Goal: Task Accomplishment & Management: Complete application form

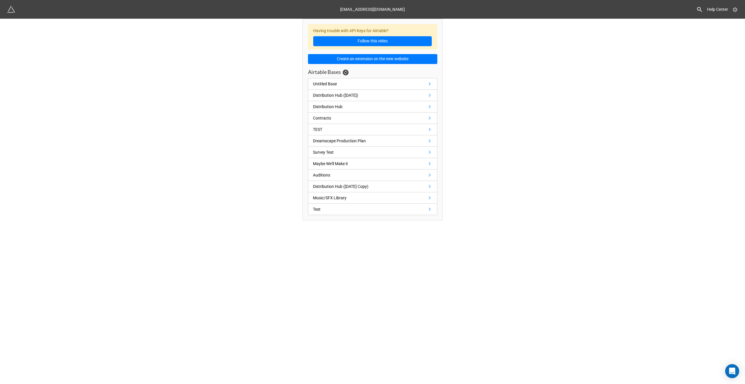
click at [735, 11] on icon at bounding box center [735, 9] width 5 height 5
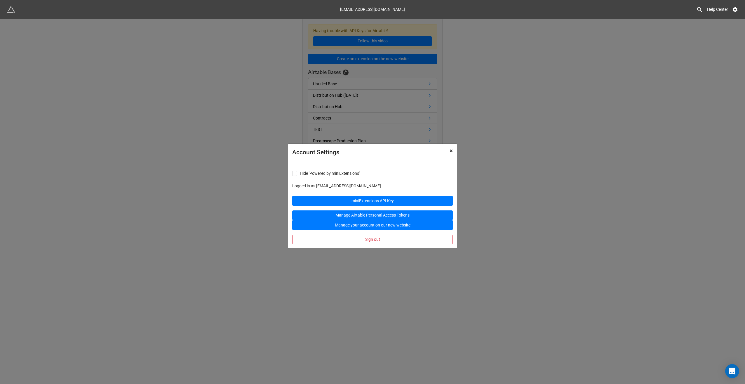
click at [452, 152] on span "×" at bounding box center [451, 150] width 3 height 7
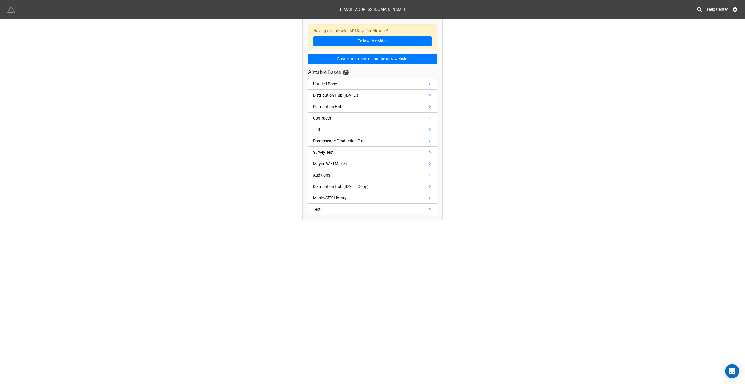
click at [12, 10] on img at bounding box center [11, 9] width 8 height 8
click at [345, 103] on div "Distribution Hub" at bounding box center [329, 106] width 32 height 6
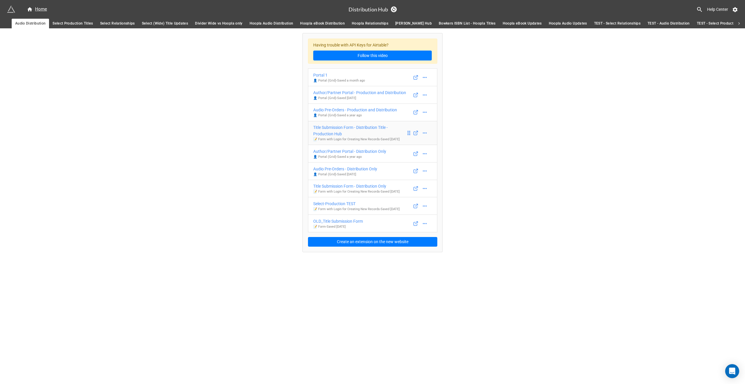
click at [360, 127] on div "Title Submission Form - Distribution Title - Production Hub" at bounding box center [359, 130] width 93 height 13
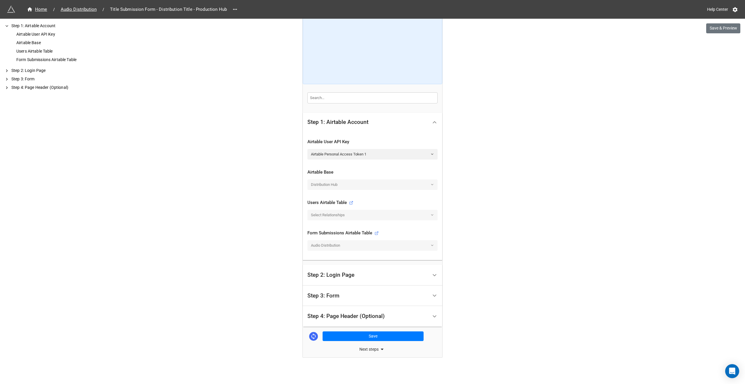
scroll to position [64, 0]
click at [406, 291] on div "Step 3: Form" at bounding box center [368, 295] width 121 height 14
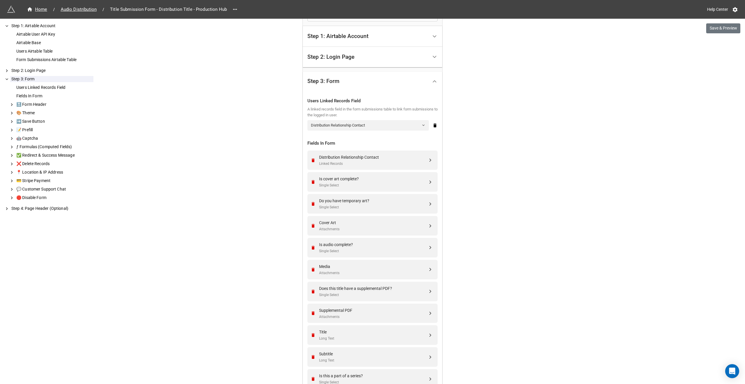
scroll to position [146, 0]
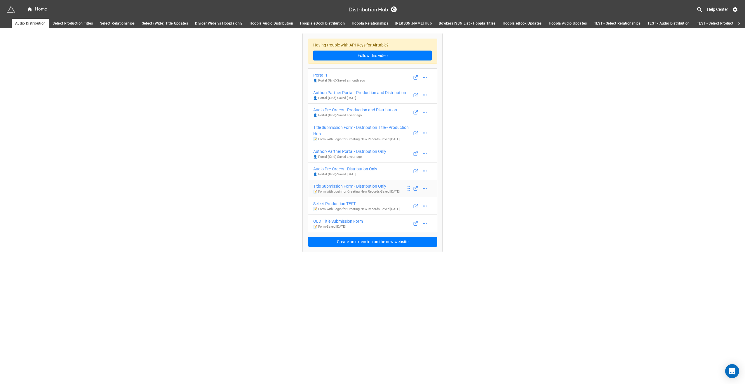
click at [360, 190] on p "📝 Form with Login for Creating New Records - Saved 7 months ago" at bounding box center [356, 191] width 86 height 5
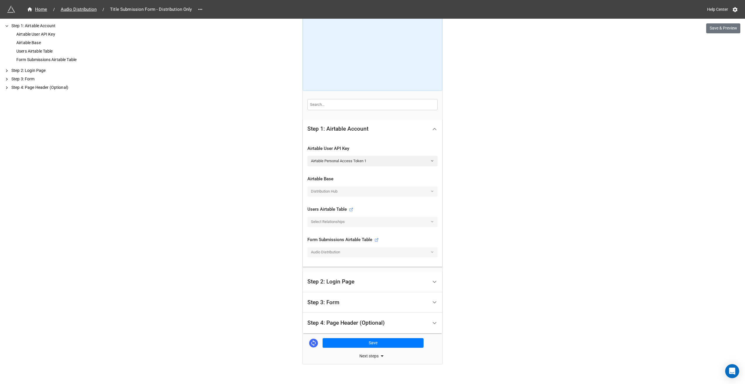
scroll to position [58, 0]
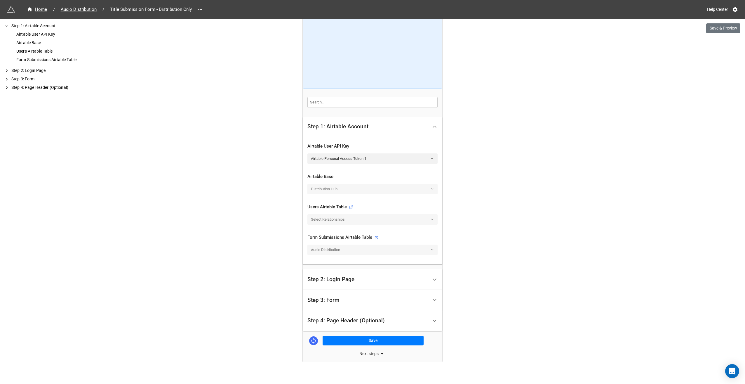
click at [344, 302] on div "Step 3: Form" at bounding box center [368, 300] width 121 height 14
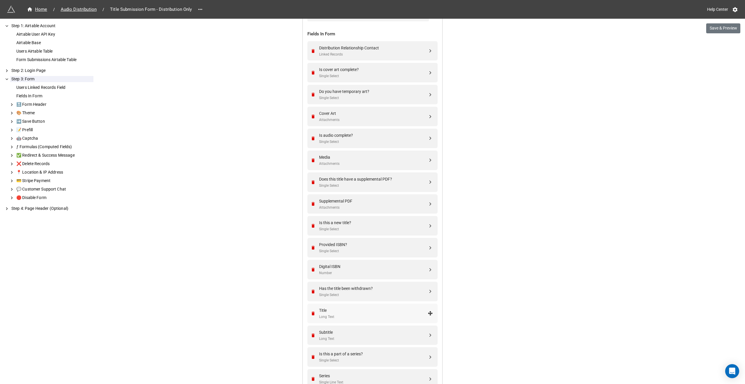
scroll to position [263, 0]
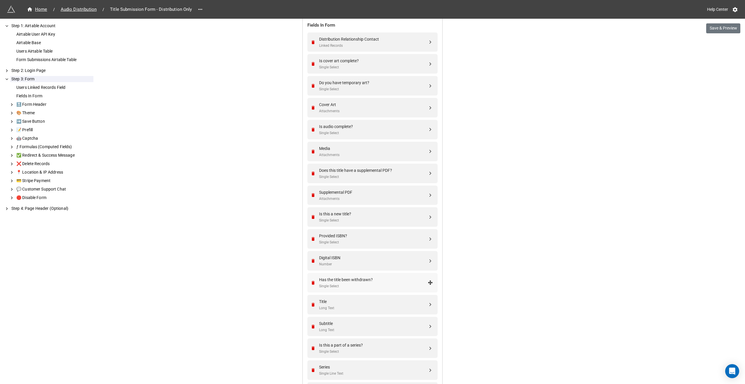
click at [401, 278] on div "Has the title been withdrawn?" at bounding box center [373, 279] width 109 height 6
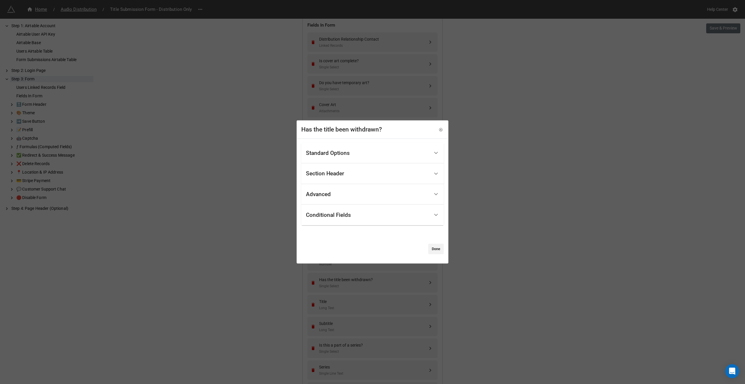
click at [433, 153] on icon at bounding box center [436, 153] width 6 height 6
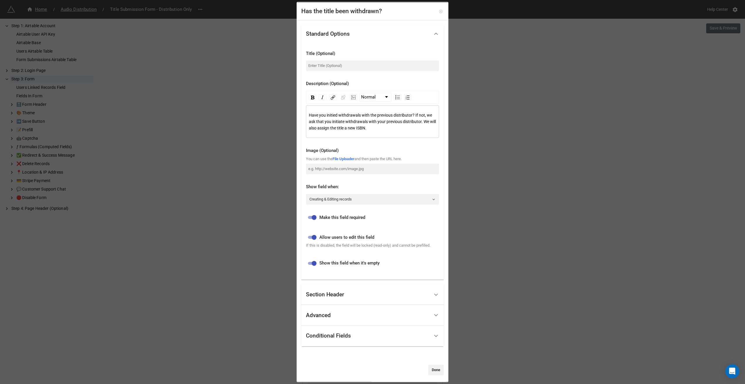
click at [439, 10] on icon at bounding box center [440, 11] width 3 height 3
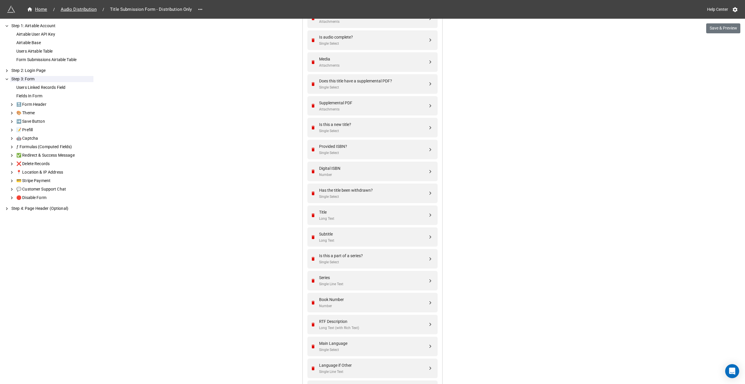
scroll to position [350, 0]
click at [413, 194] on div "Has the title been withdrawn? Single Select" at bounding box center [373, 195] width 109 height 13
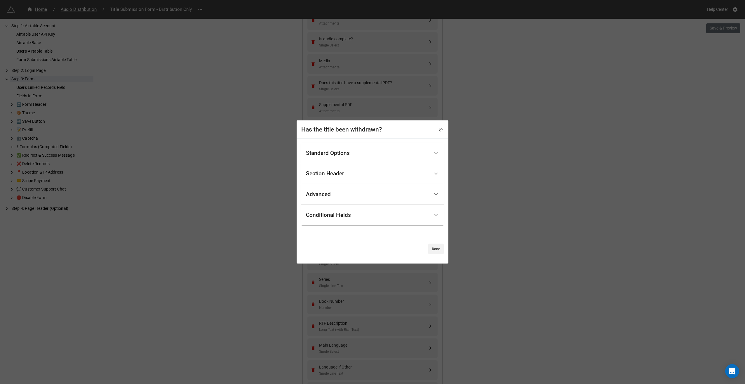
click at [402, 153] on div "Standard Options" at bounding box center [368, 153] width 124 height 14
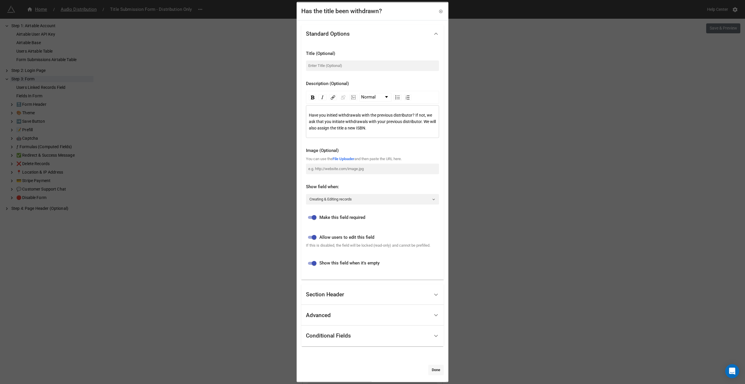
click at [434, 368] on link "Done" at bounding box center [435, 369] width 15 height 11
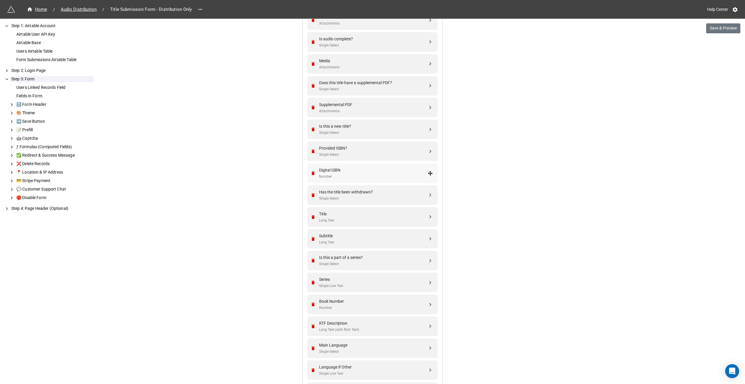
click at [356, 170] on div "Digital ISBN" at bounding box center [373, 170] width 109 height 6
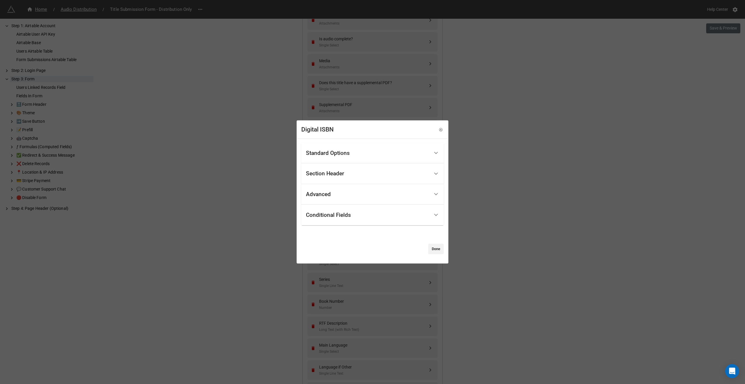
click at [363, 152] on div "Standard Options" at bounding box center [368, 153] width 124 height 14
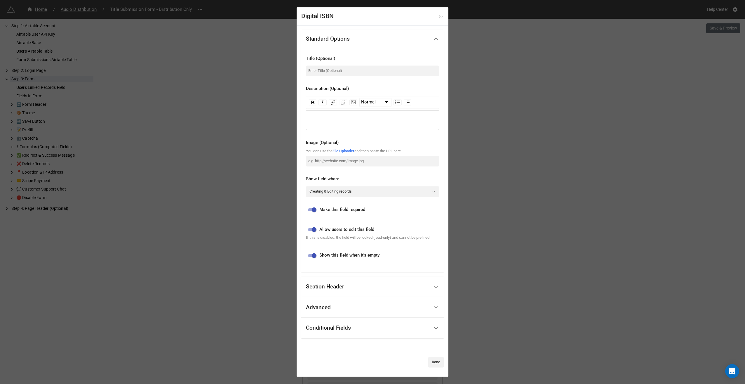
click at [439, 15] on icon at bounding box center [440, 16] width 3 height 3
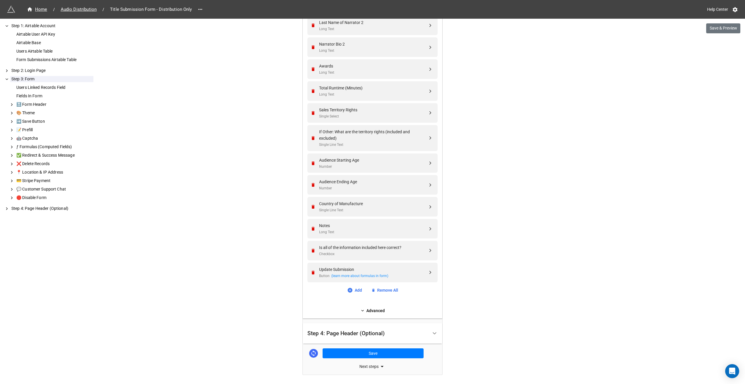
scroll to position [1150, 0]
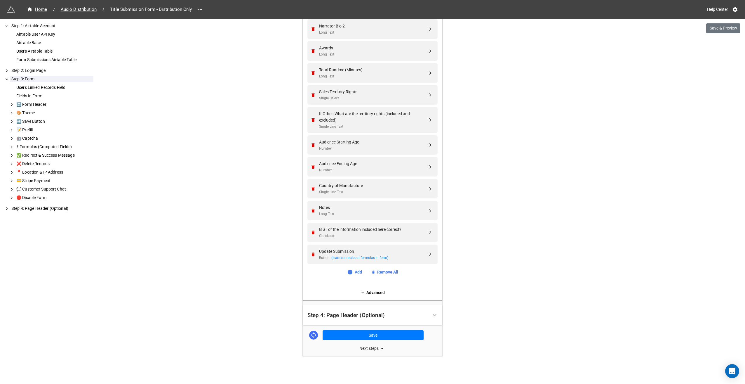
click at [401, 318] on div "Step 4: Page Header (Optional)" at bounding box center [368, 315] width 121 height 14
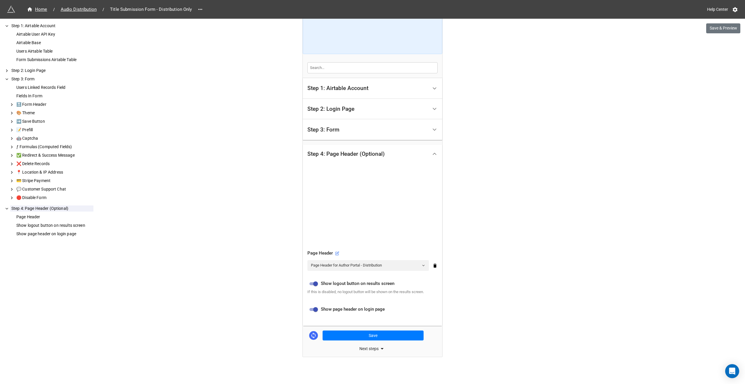
scroll to position [93, 0]
click at [381, 348] on icon at bounding box center [382, 348] width 7 height 7
click at [330, 361] on link "Share URL" at bounding box center [327, 363] width 26 height 10
click at [340, 126] on div "Step 3: Form" at bounding box center [368, 130] width 121 height 14
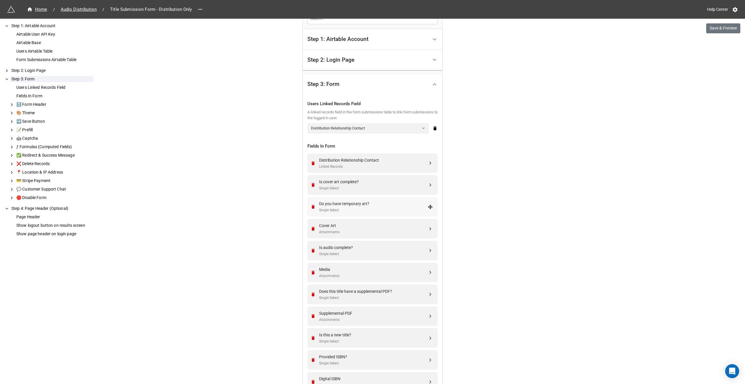
scroll to position [151, 0]
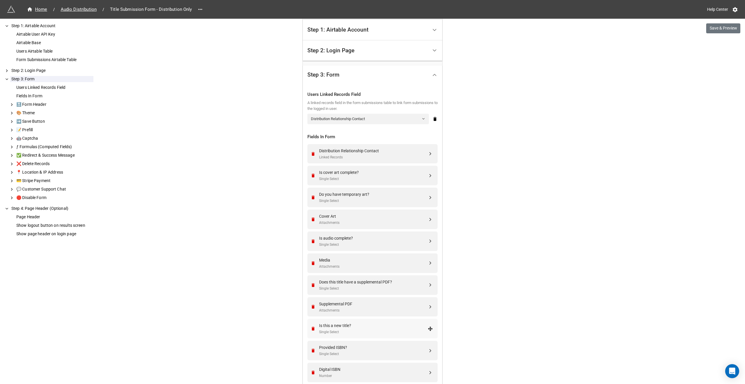
click at [359, 324] on div "Is this a new title?" at bounding box center [373, 325] width 109 height 6
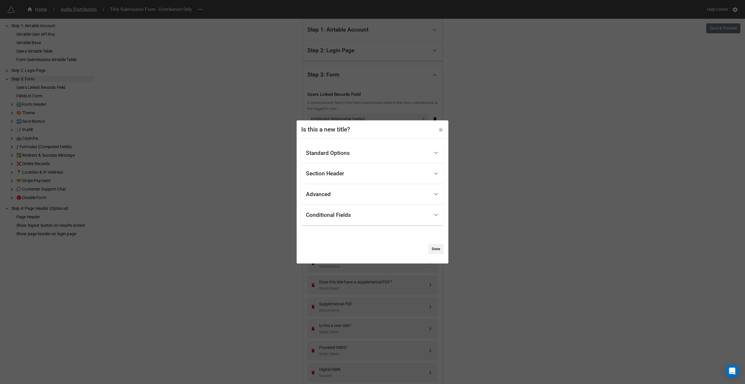
click at [341, 206] on div "Conditional Fields" at bounding box center [372, 214] width 143 height 21
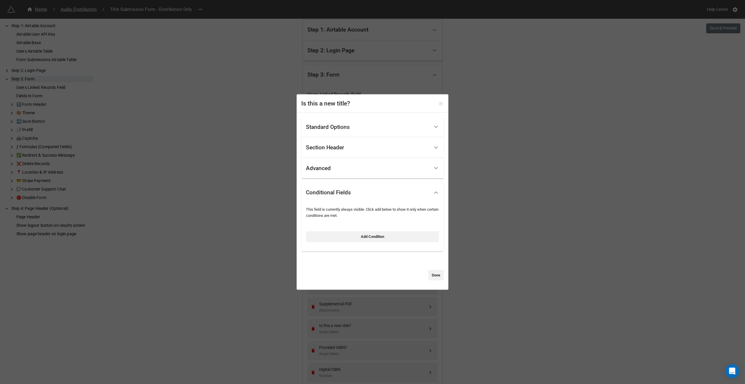
click at [440, 103] on icon at bounding box center [441, 103] width 4 height 4
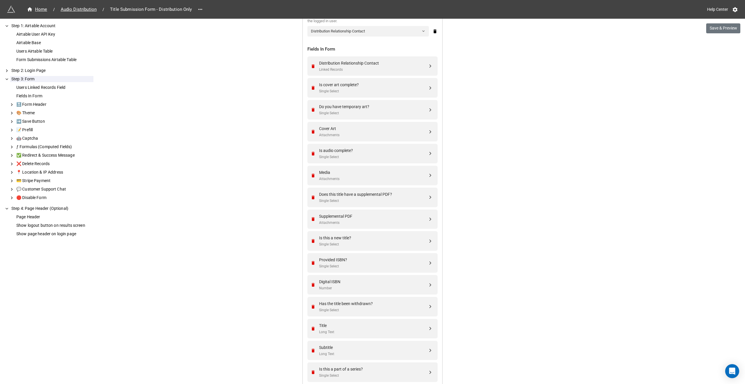
scroll to position [268, 0]
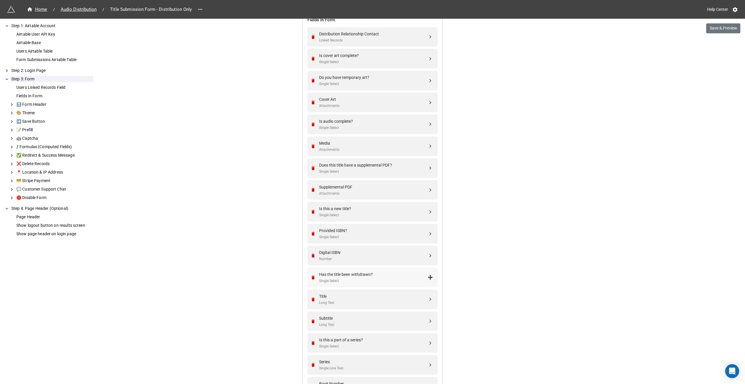
click at [363, 283] on div "Has the title been withdrawn? Single Select" at bounding box center [371, 278] width 123 height 20
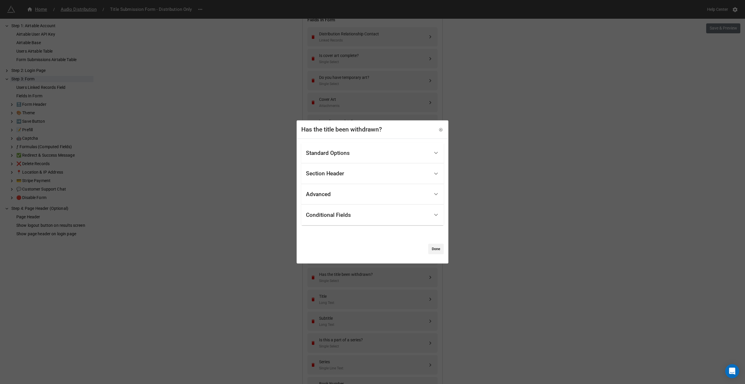
click at [329, 215] on div "Conditional Fields" at bounding box center [328, 215] width 45 height 6
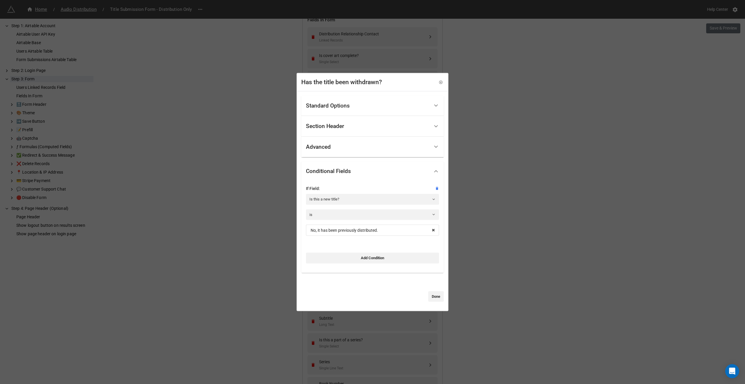
click at [220, 169] on div "Has the title been withdrawn? Standard Options Title (Optional) Description (Op…" at bounding box center [372, 192] width 745 height 384
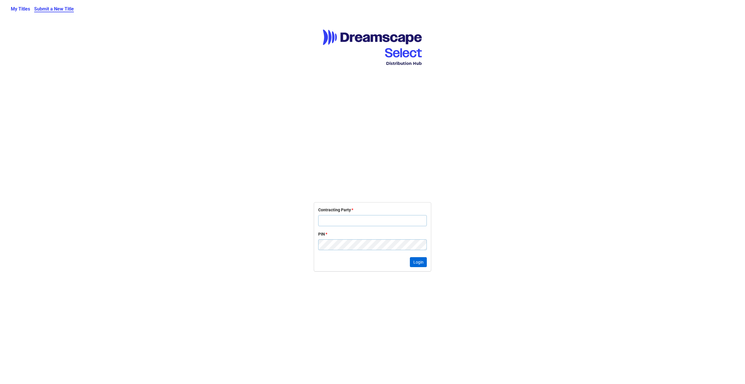
type input "[EMAIL_ADDRESS][DOMAIN_NAME]"
click at [419, 260] on button "Login" at bounding box center [418, 262] width 17 height 10
click at [394, 222] on input "[EMAIL_ADDRESS][DOMAIN_NAME]" at bounding box center [372, 217] width 109 height 11
type input "[PERSON_NAME]"
click at [417, 263] on button "Login" at bounding box center [418, 265] width 17 height 10
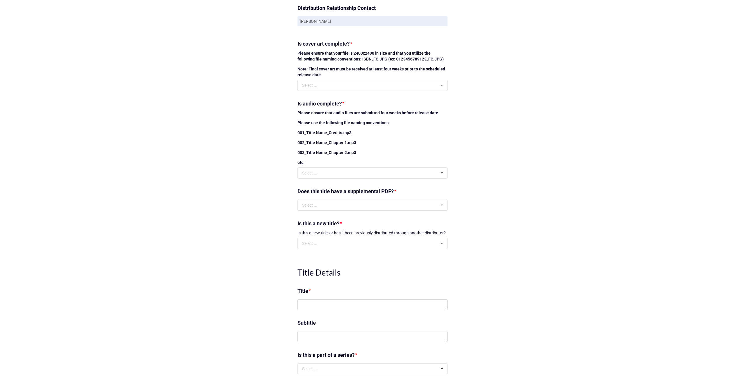
scroll to position [88, 0]
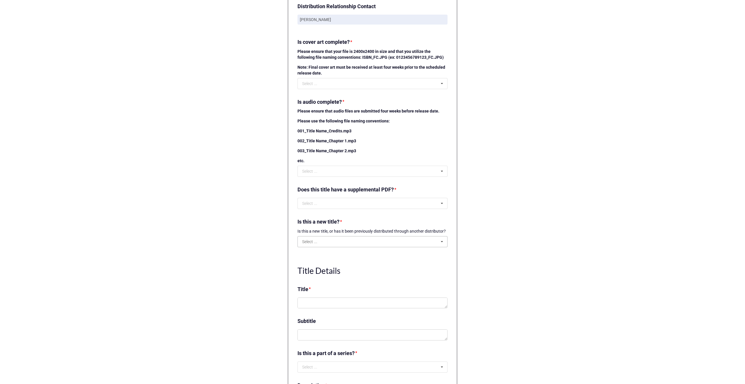
click at [391, 240] on input "text" at bounding box center [373, 241] width 150 height 11
click at [352, 262] on span "No, it has been previously distributed." at bounding box center [336, 263] width 67 height 5
